Goal: Information Seeking & Learning: Learn about a topic

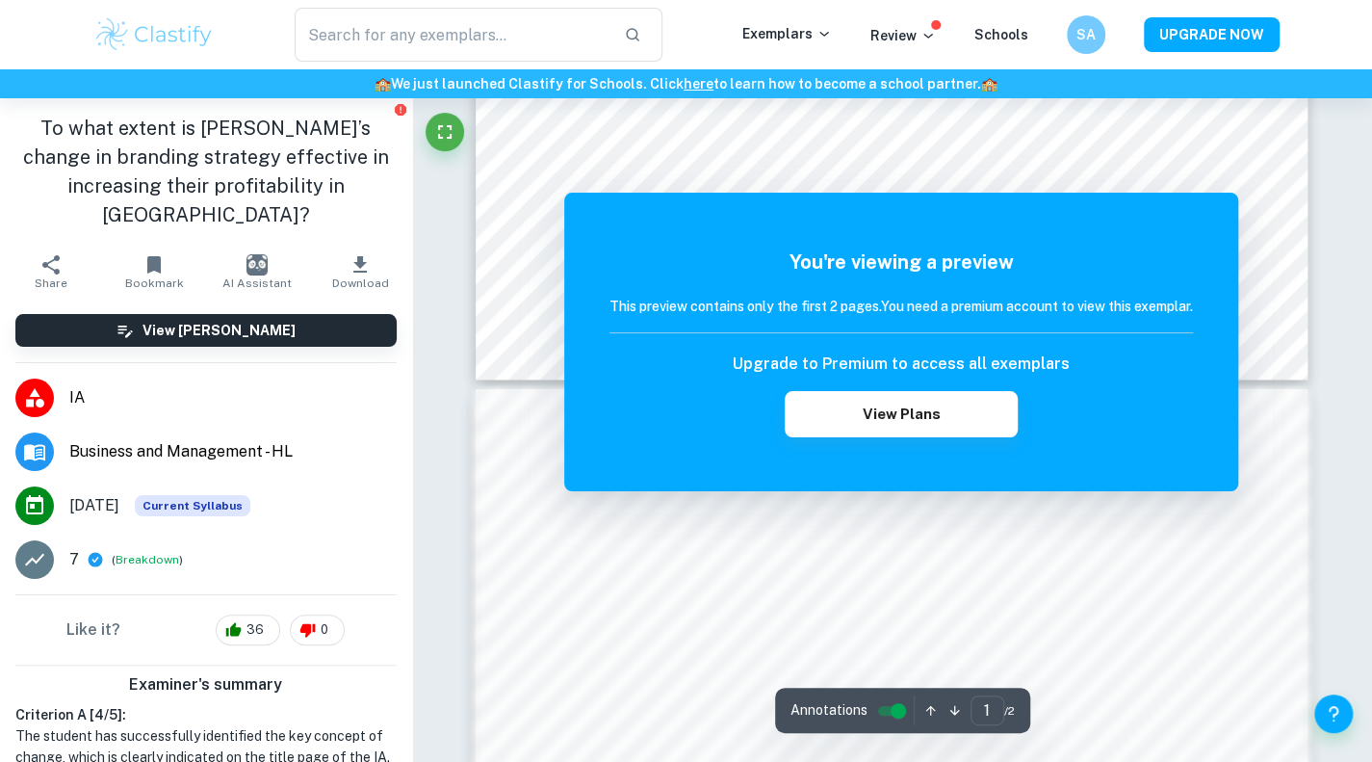
scroll to position [917, 0]
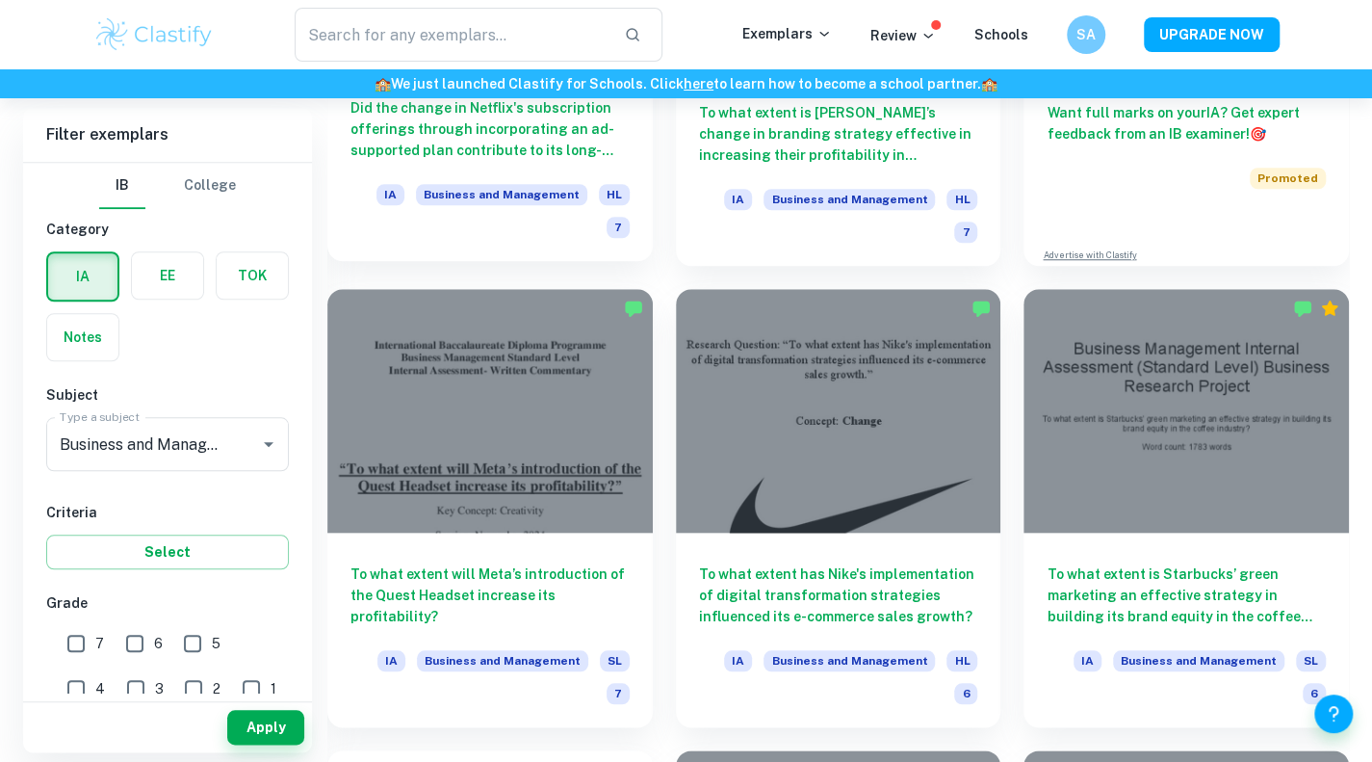
scroll to position [822, 0]
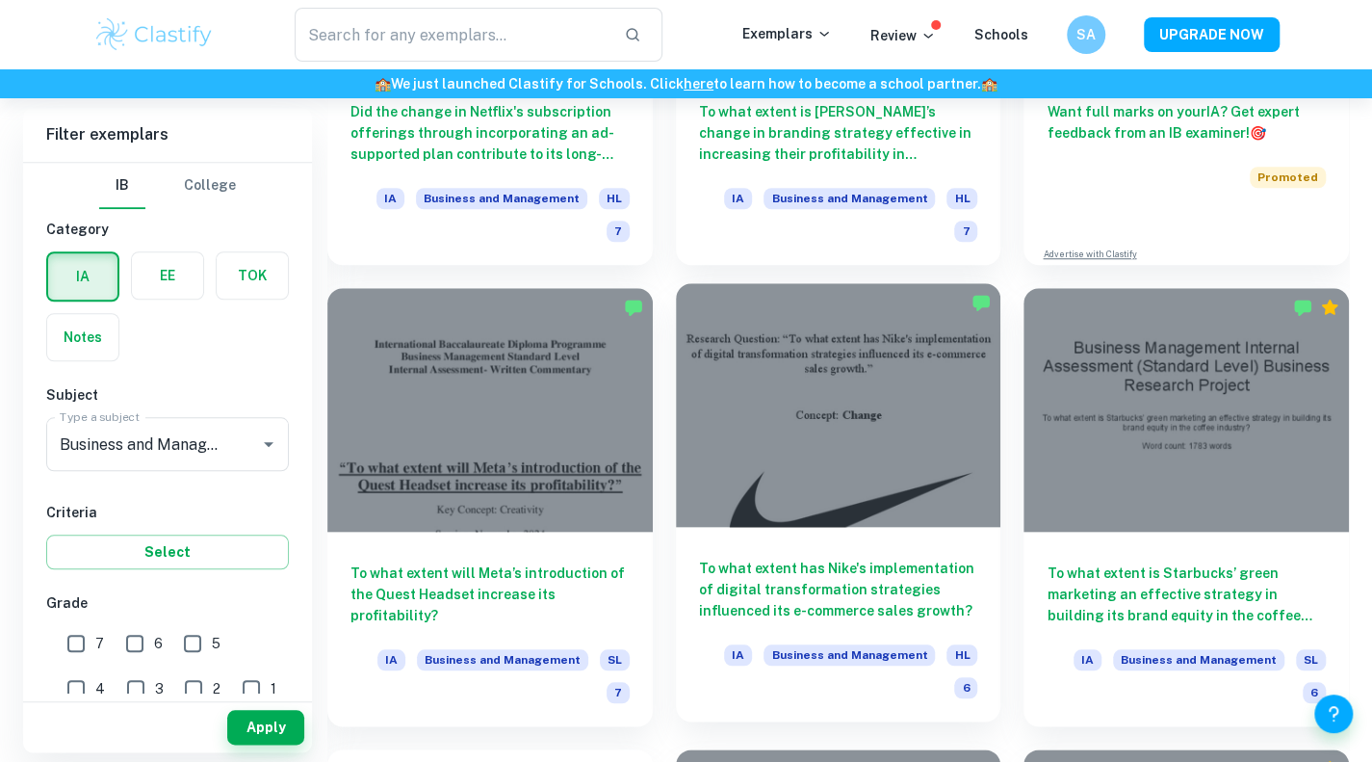
click at [815, 584] on h6 "To what extent has Nike's implementation of digital transformation strategies i…" at bounding box center [838, 589] width 279 height 64
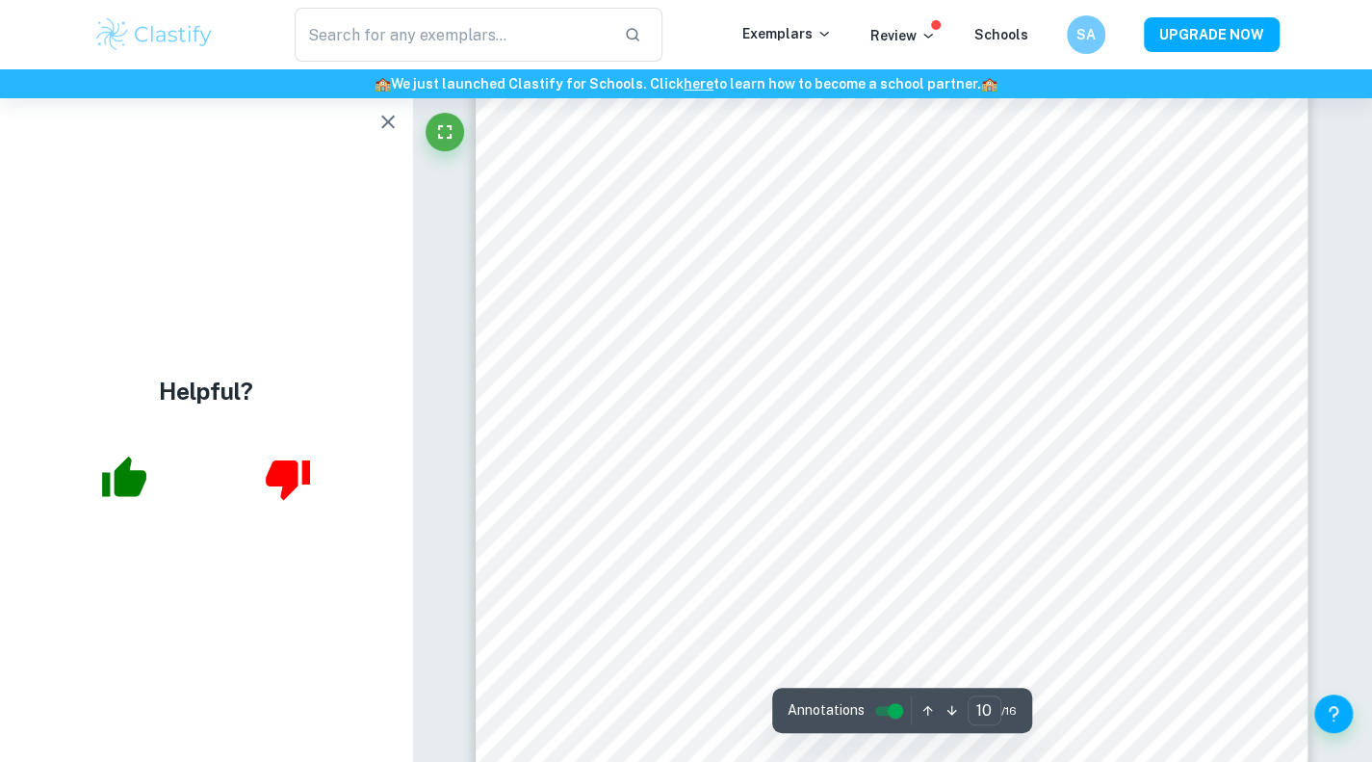
scroll to position [10616, 0]
click at [385, 116] on icon "button" at bounding box center [387, 122] width 23 height 23
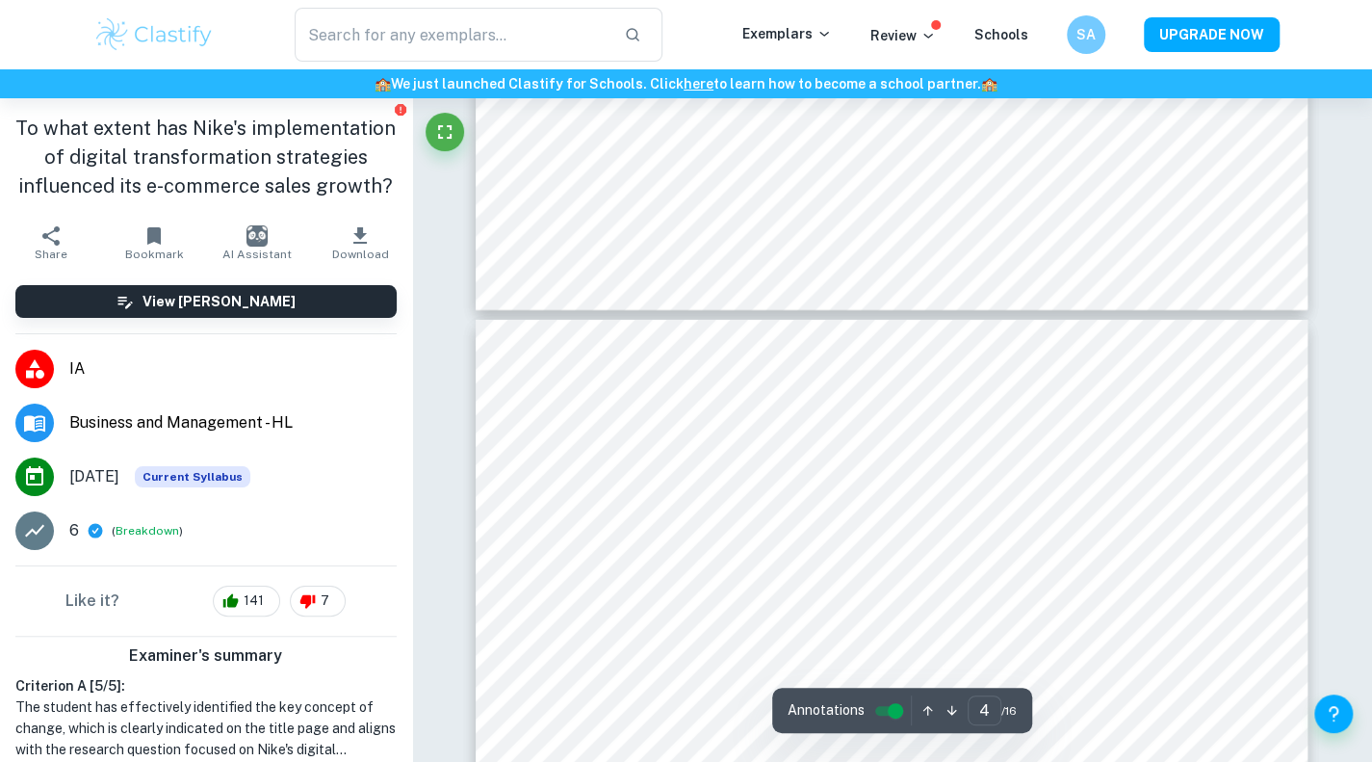
type input "3"
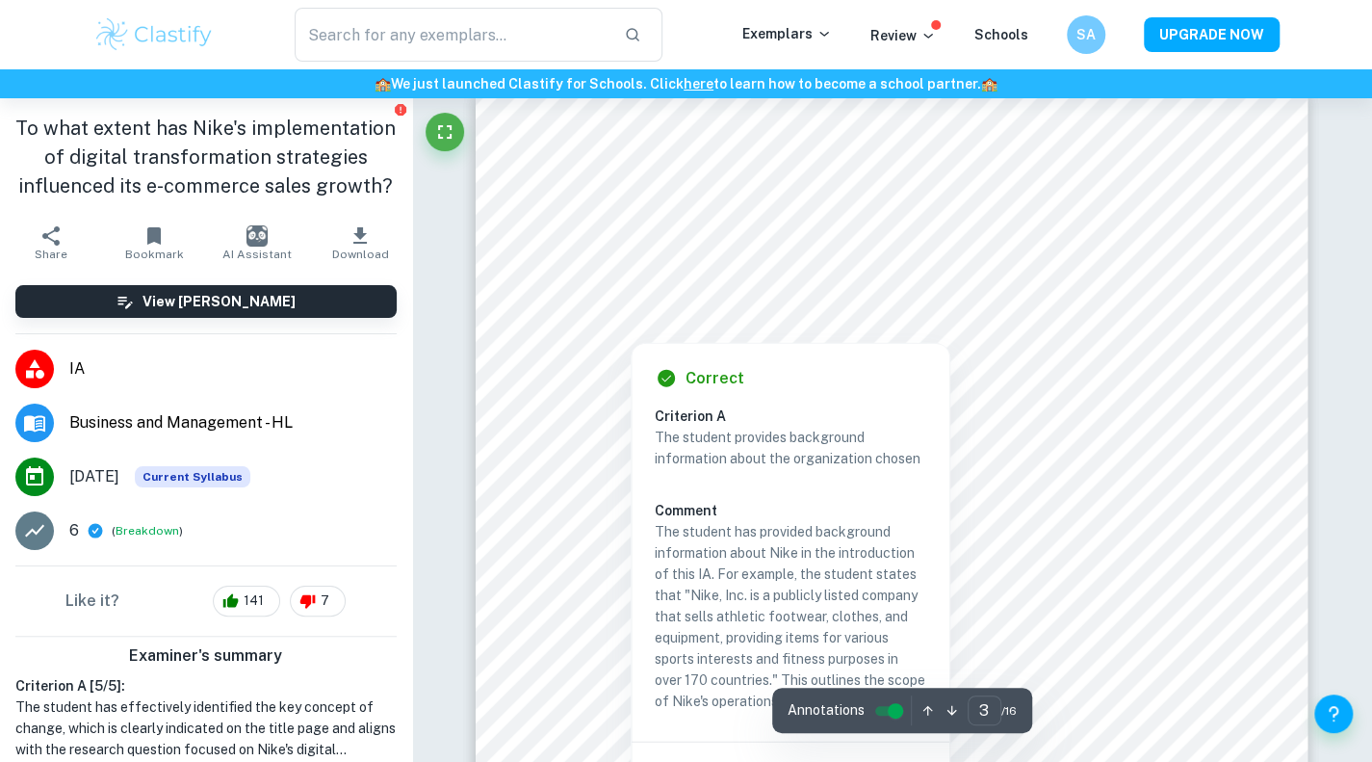
scroll to position [2470, 0]
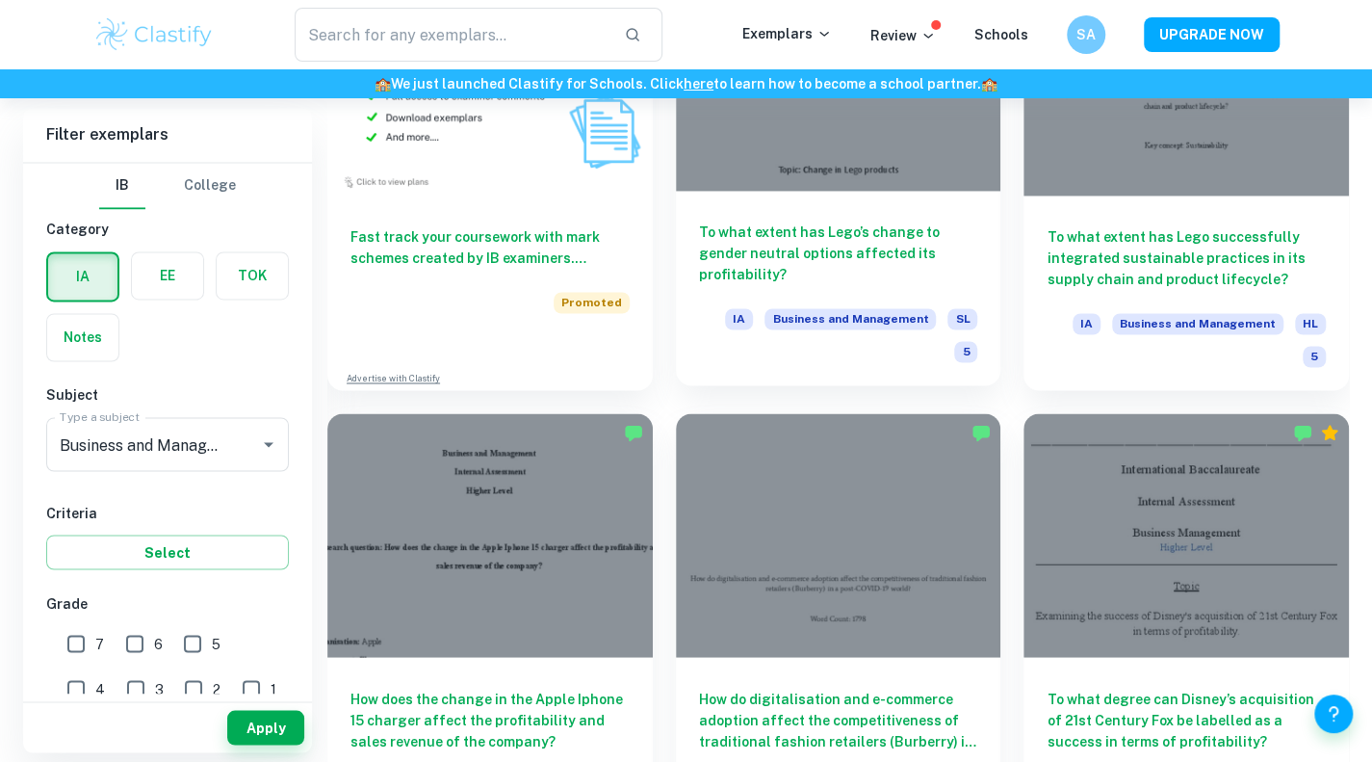
scroll to position [1622, 0]
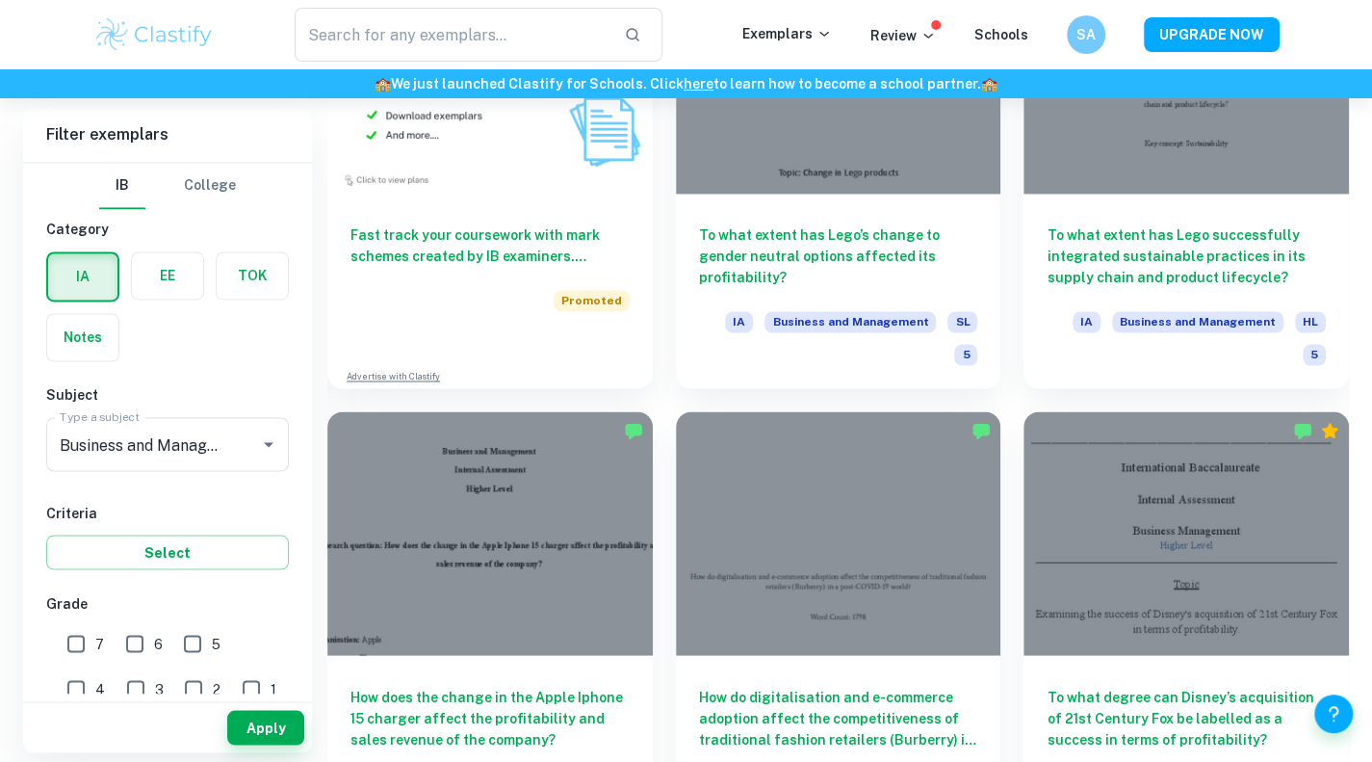
click at [106, 632] on div "7" at bounding box center [91, 640] width 58 height 44
click at [75, 642] on input "7" at bounding box center [76, 643] width 39 height 39
checkbox input "true"
click at [269, 725] on button "Apply" at bounding box center [265, 727] width 77 height 35
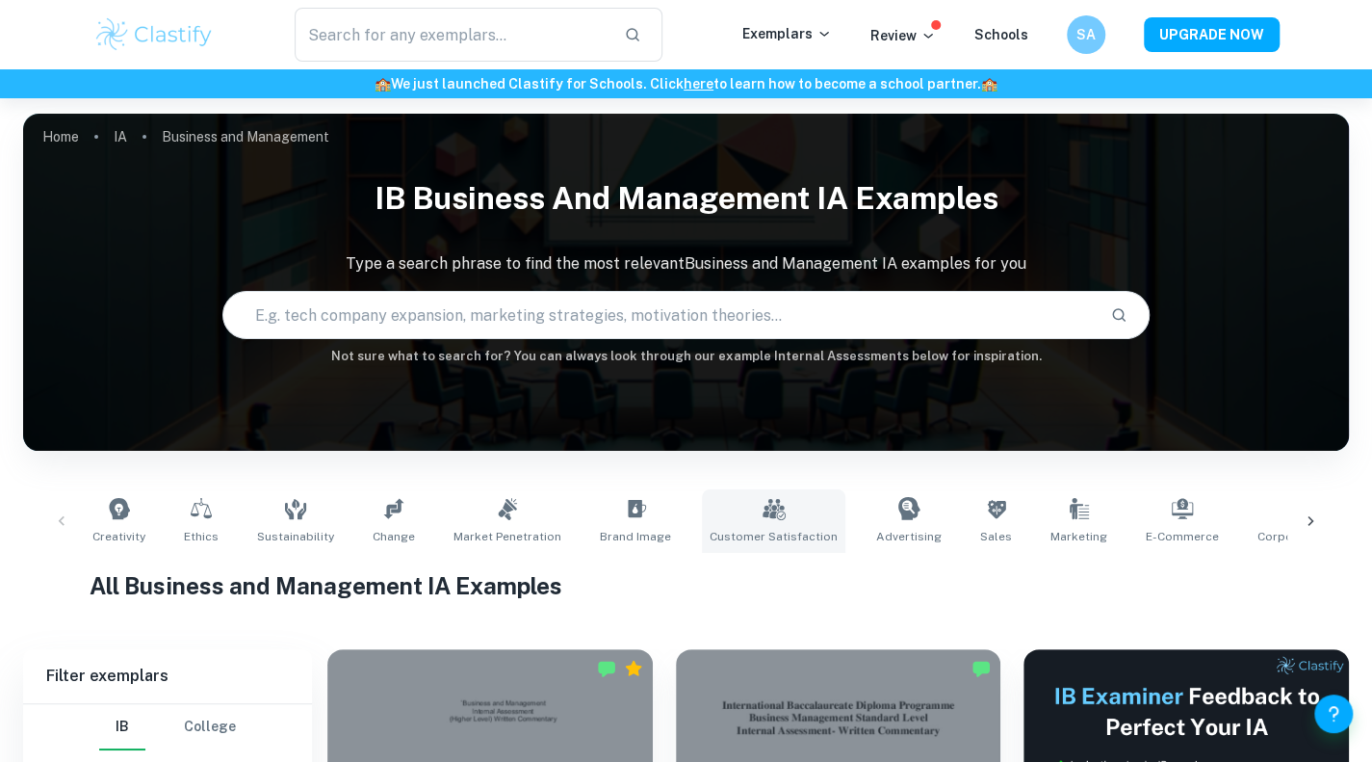
scroll to position [50, 0]
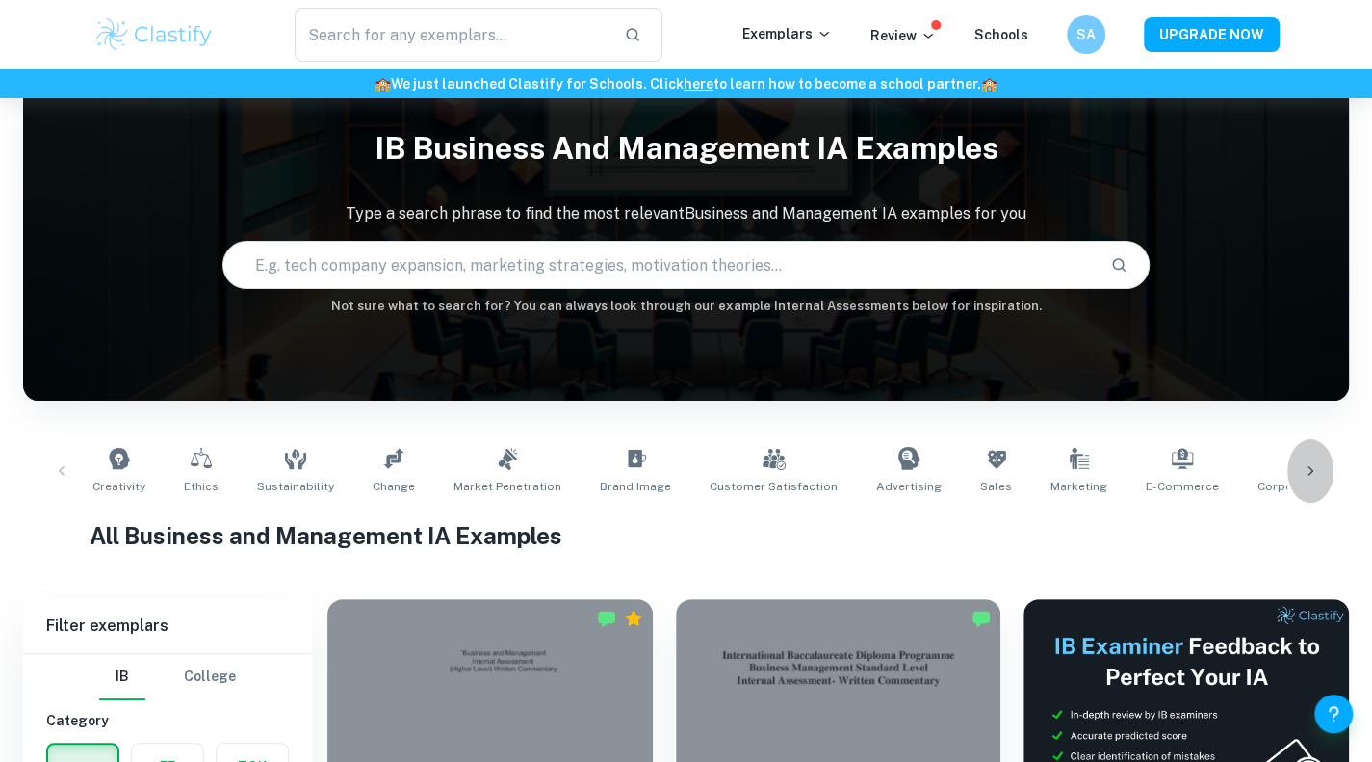
click at [1315, 478] on icon at bounding box center [1310, 470] width 19 height 19
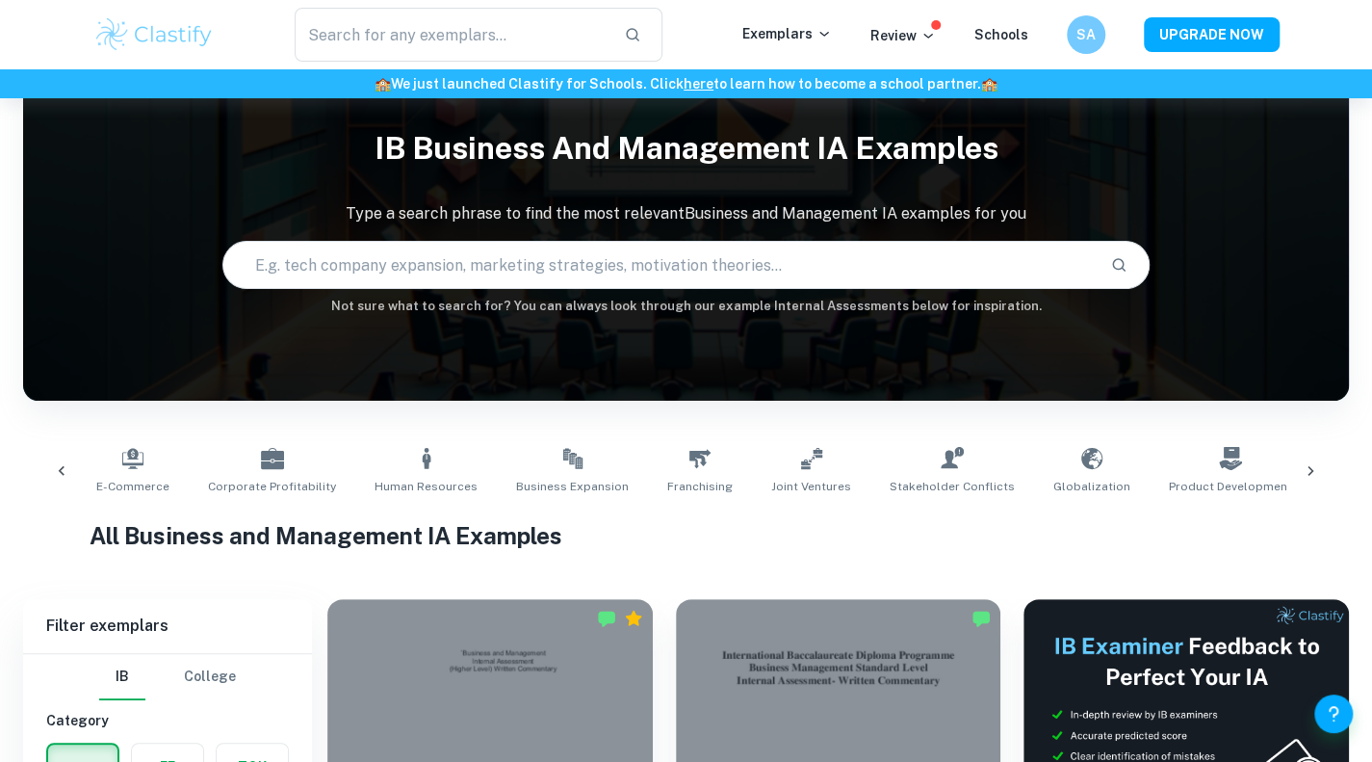
scroll to position [0, 1125]
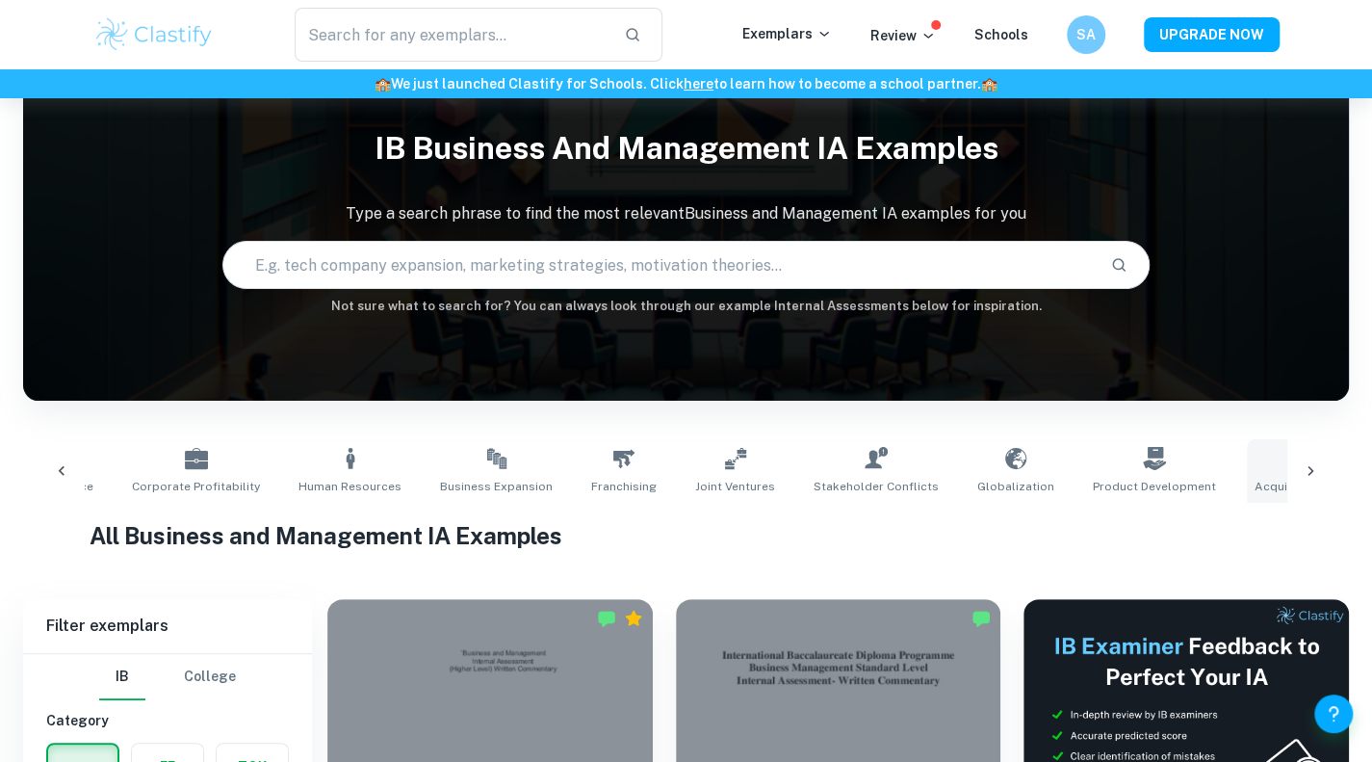
click at [1254, 492] on span "Acquisition and Growth" at bounding box center [1321, 486] width 135 height 17
type input "Acquisition and Growth"
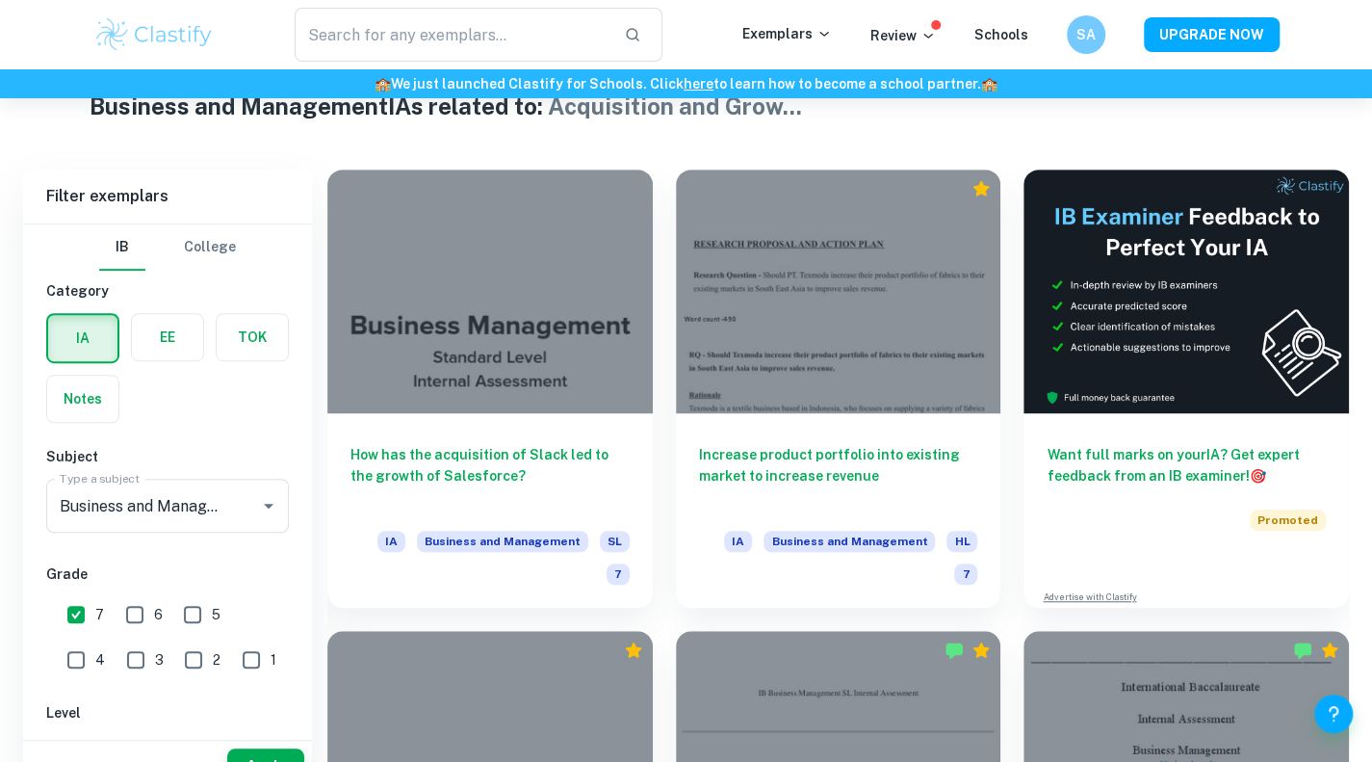
scroll to position [524, 0]
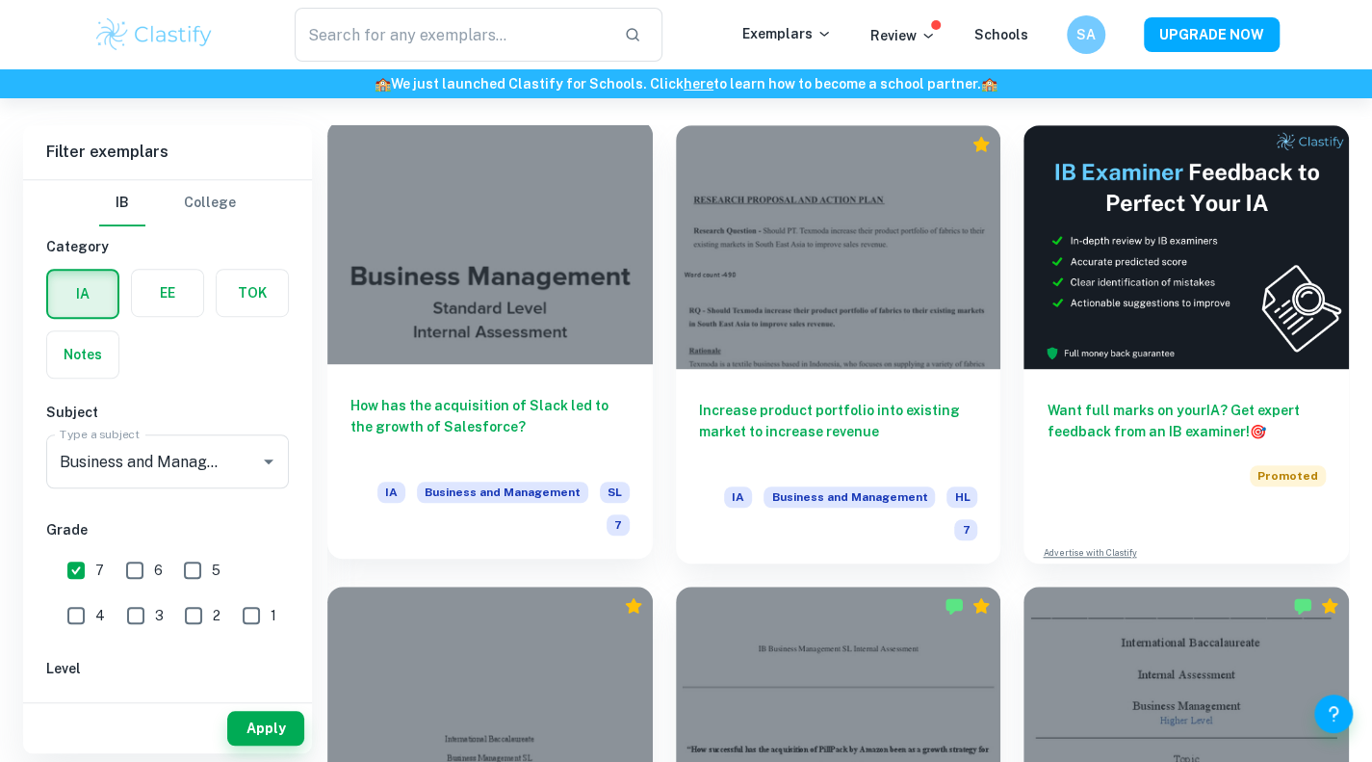
click at [530, 395] on h6 "How has the acquisition of Slack led to the growth of Salesforce?" at bounding box center [489, 427] width 279 height 64
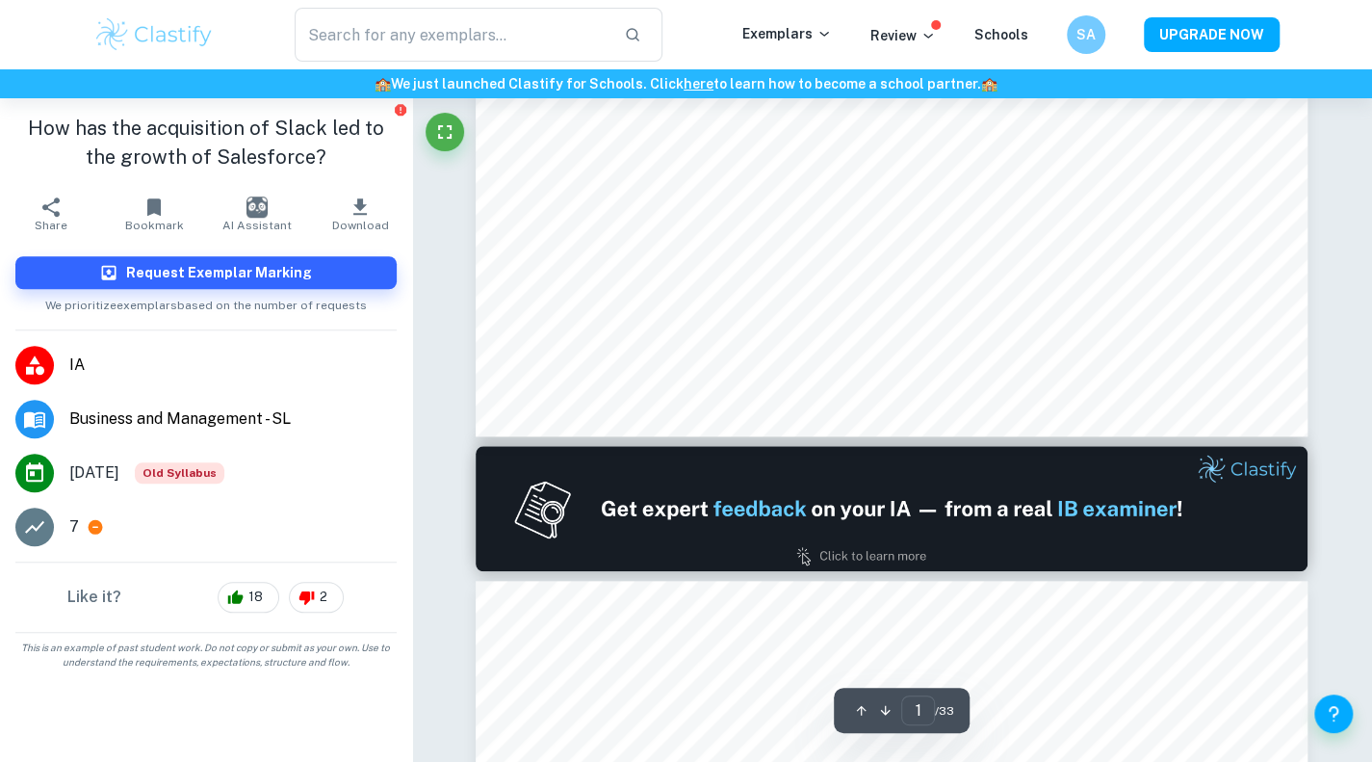
type input "2"
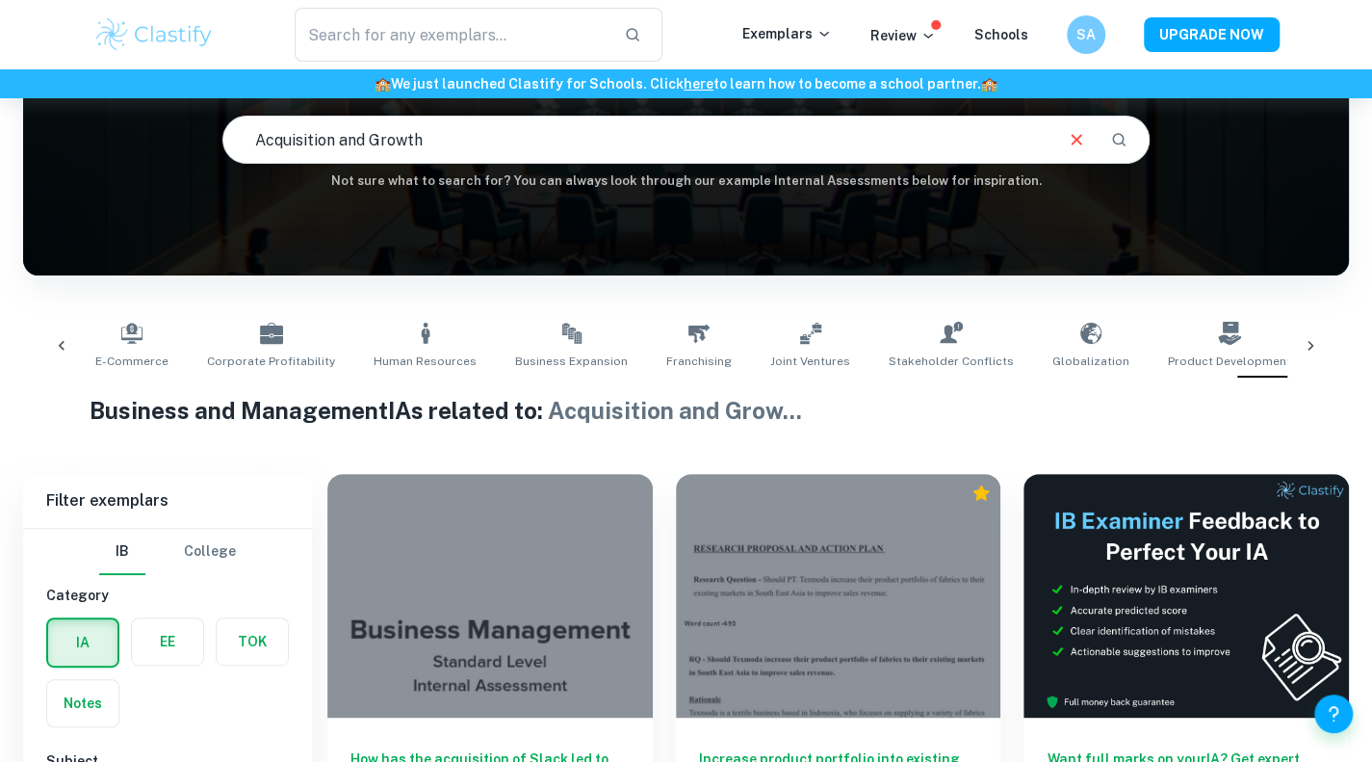
scroll to position [343, 0]
